Goal: Navigation & Orientation: Find specific page/section

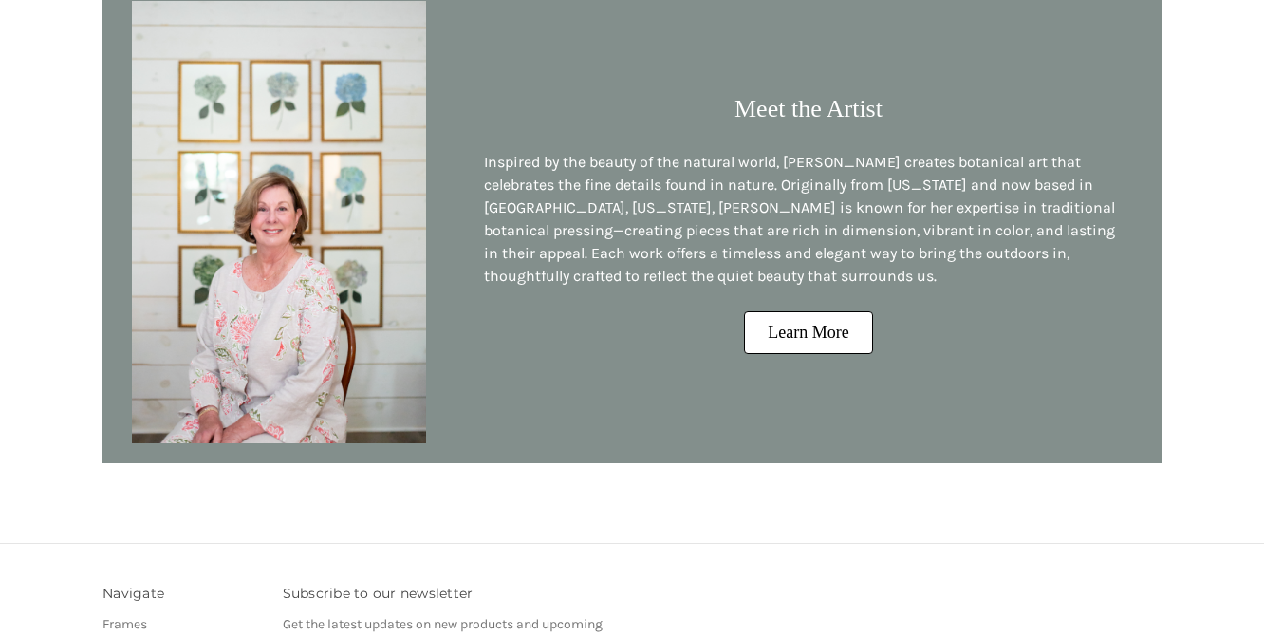
scroll to position [1703, 0]
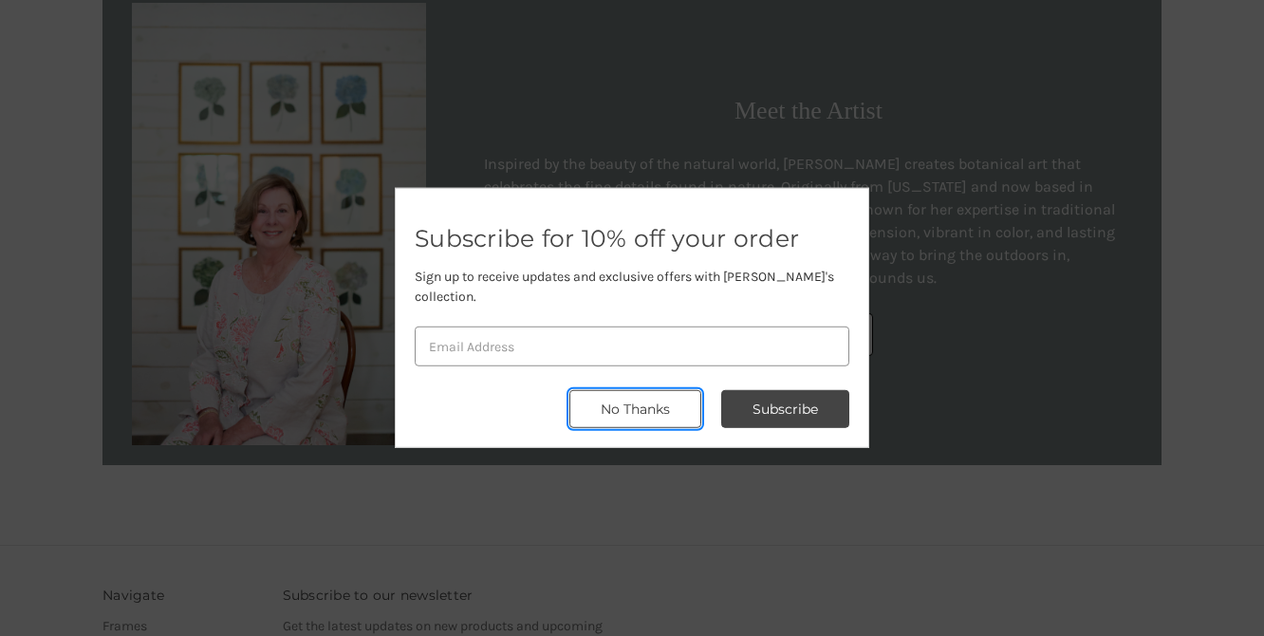
click at [624, 401] on button "No Thanks" at bounding box center [635, 409] width 132 height 38
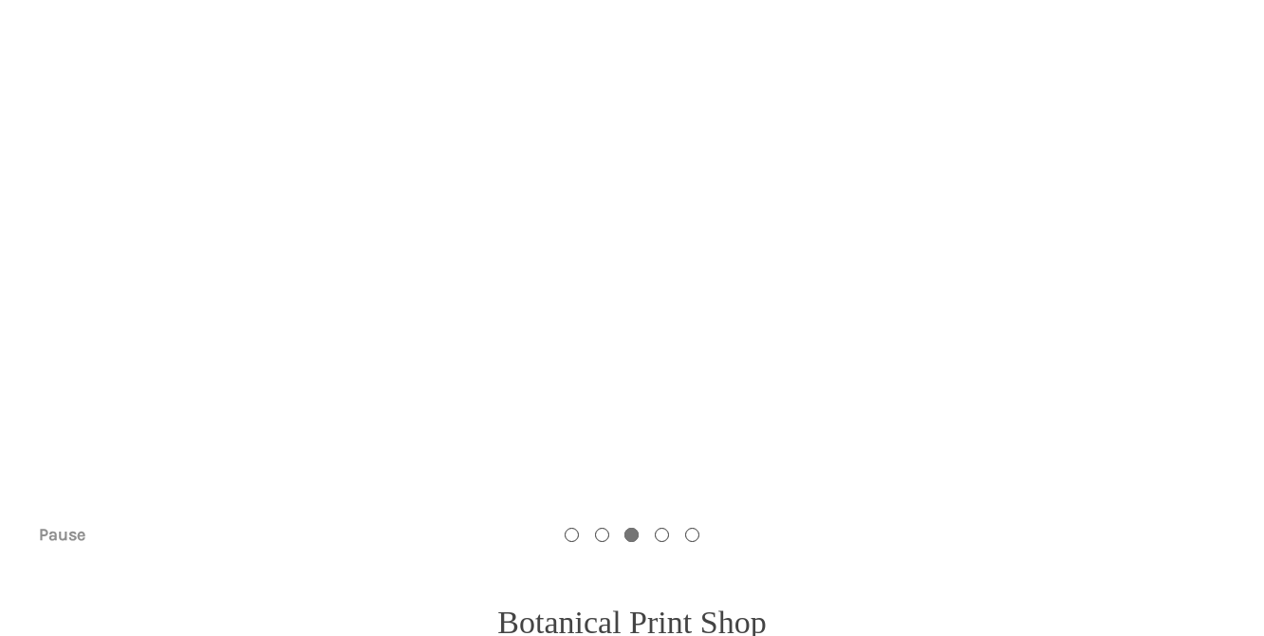
scroll to position [0, 0]
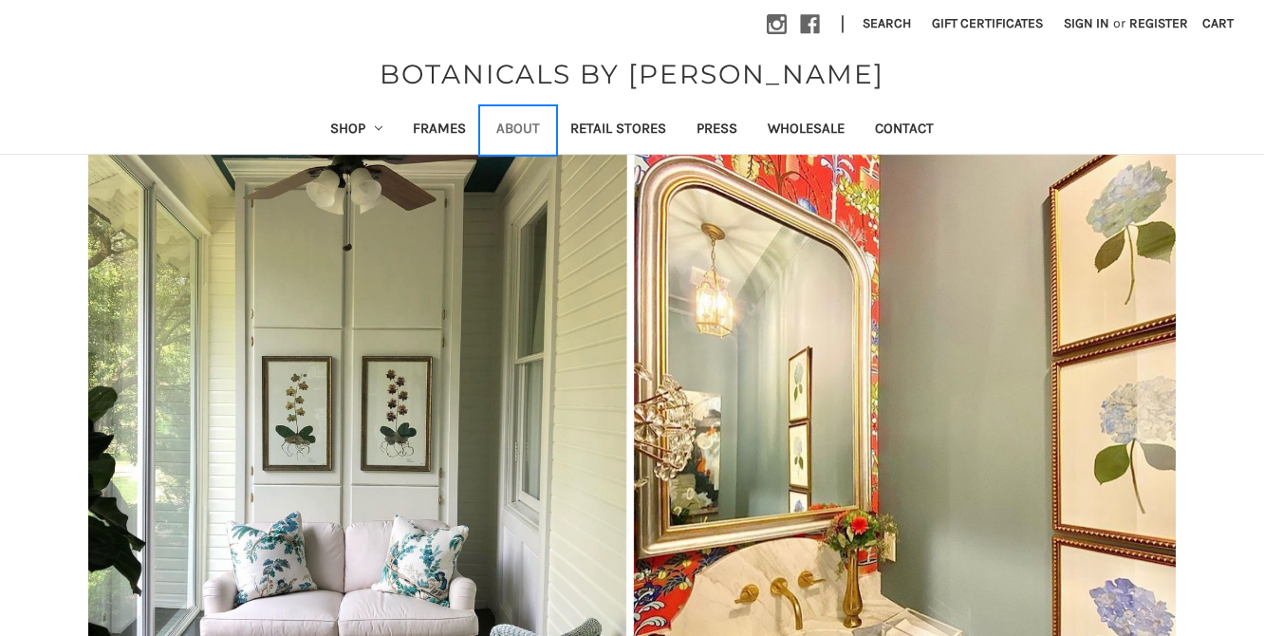
click at [520, 129] on link "About" at bounding box center [518, 130] width 74 height 47
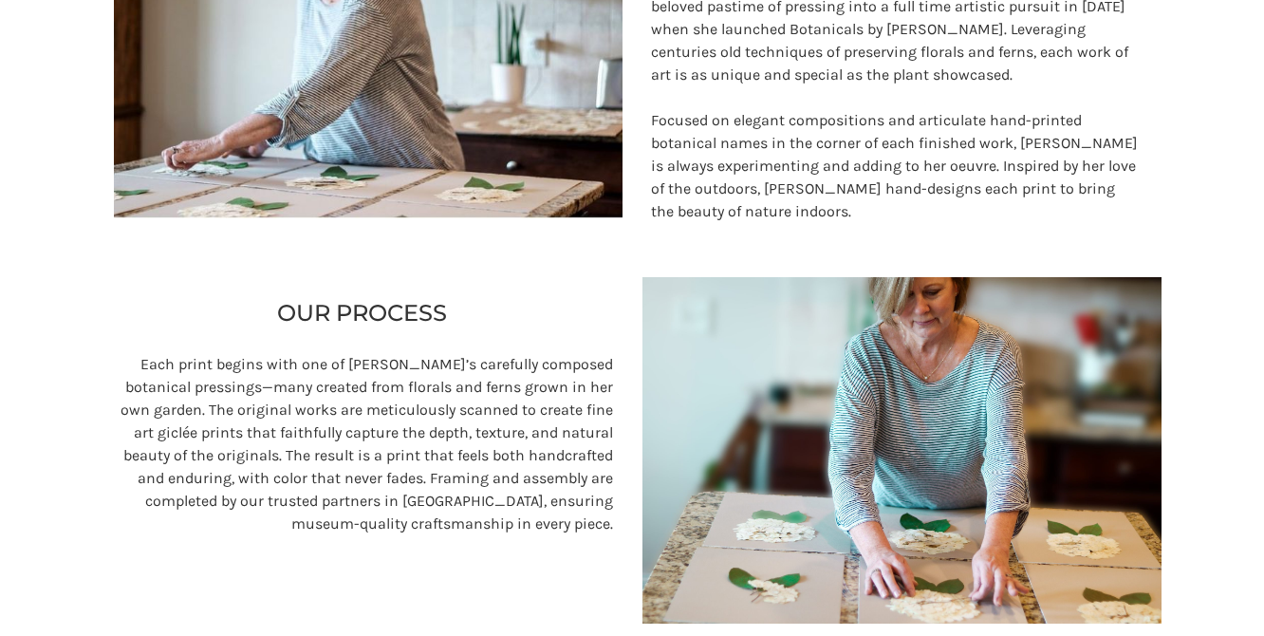
scroll to position [347, 0]
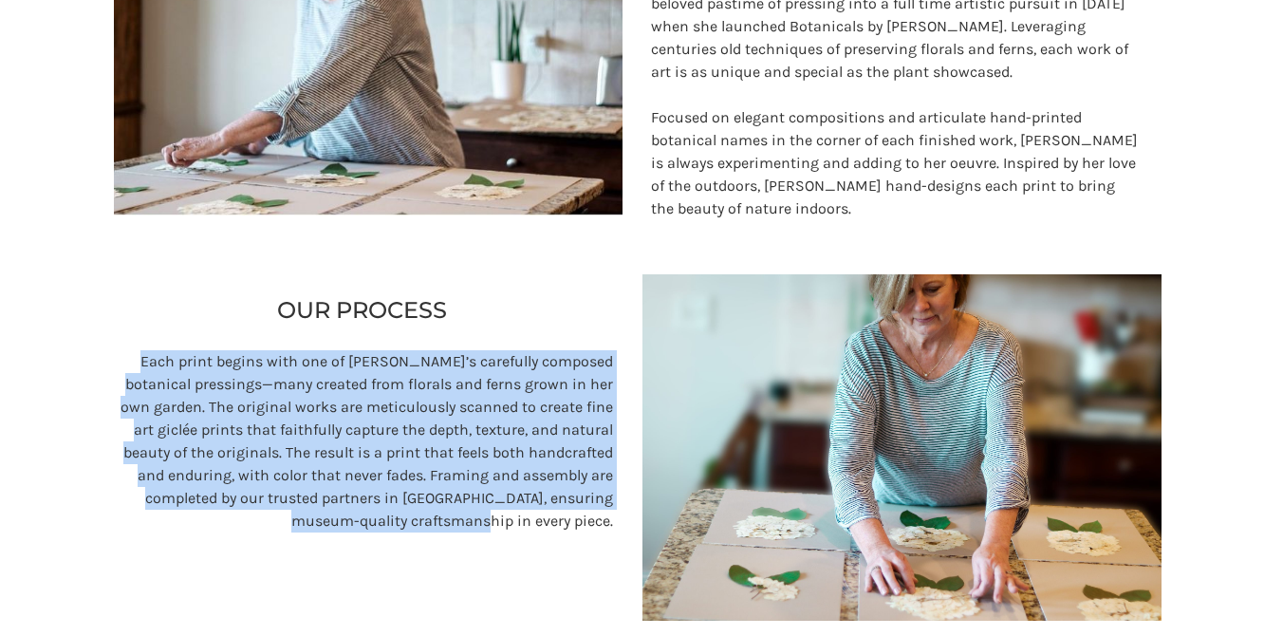
drag, startPoint x: 149, startPoint y: 360, endPoint x: 611, endPoint y: 518, distance: 488.7
click at [611, 521] on p "Each print begins with one of Sandy’s carefully composed botanical pressings—ma…" at bounding box center [363, 441] width 502 height 182
copy p "Each print begins with one of Sandy’s carefully composed botanical pressings—ma…"
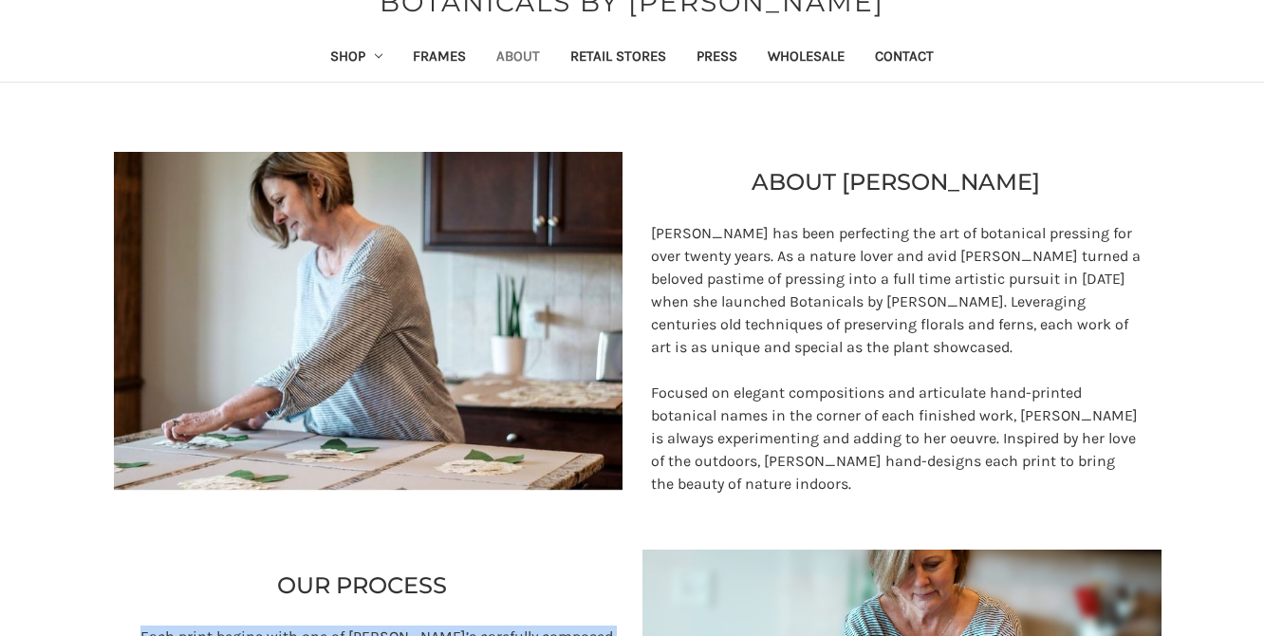
scroll to position [65, 0]
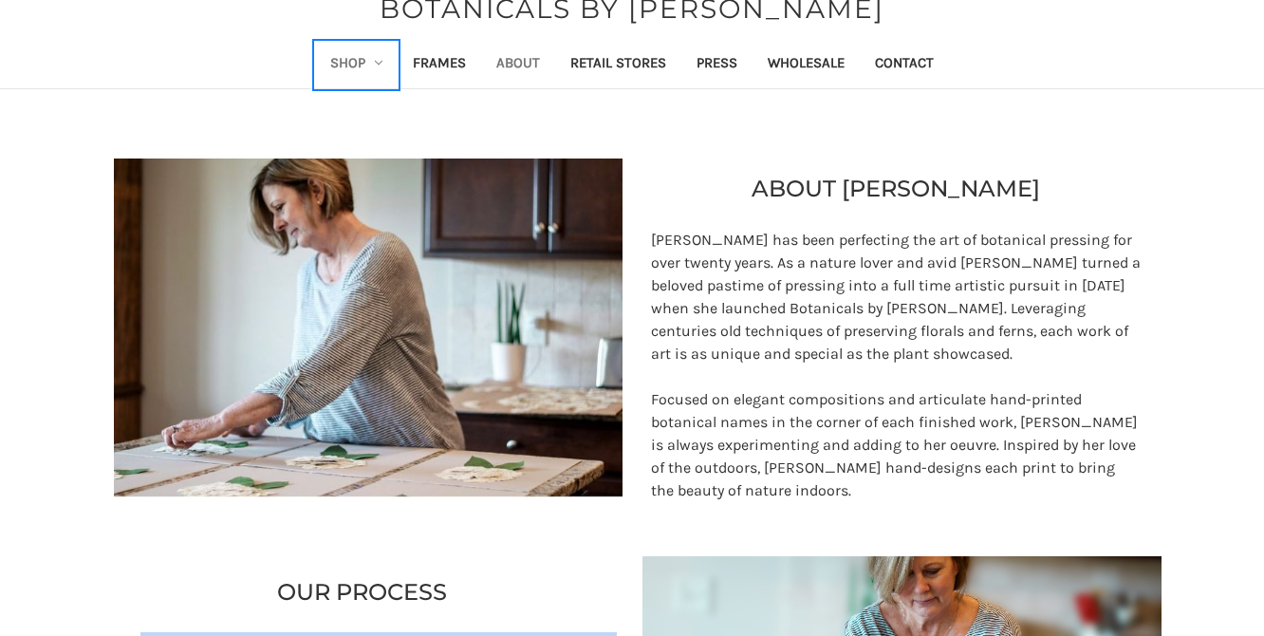
click at [354, 58] on link "Shop" at bounding box center [357, 65] width 84 height 47
